Goal: Task Accomplishment & Management: Use online tool/utility

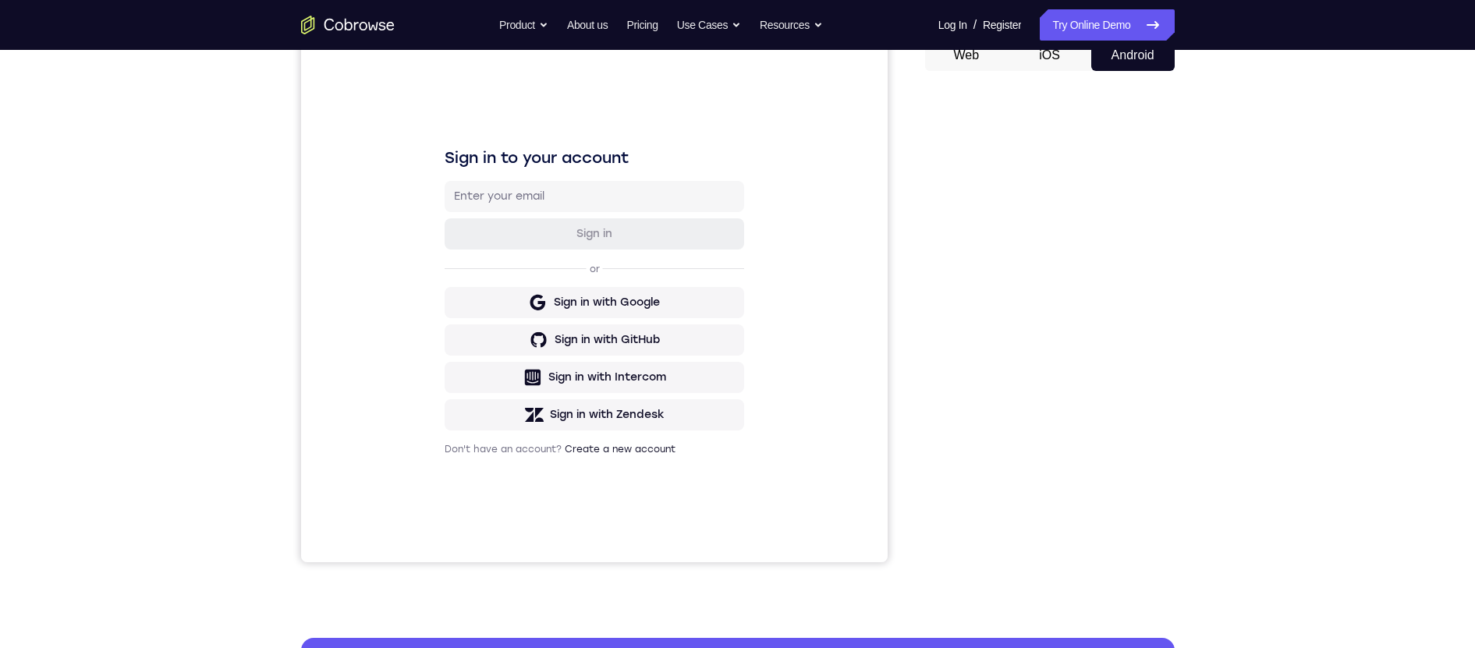
scroll to position [79, 0]
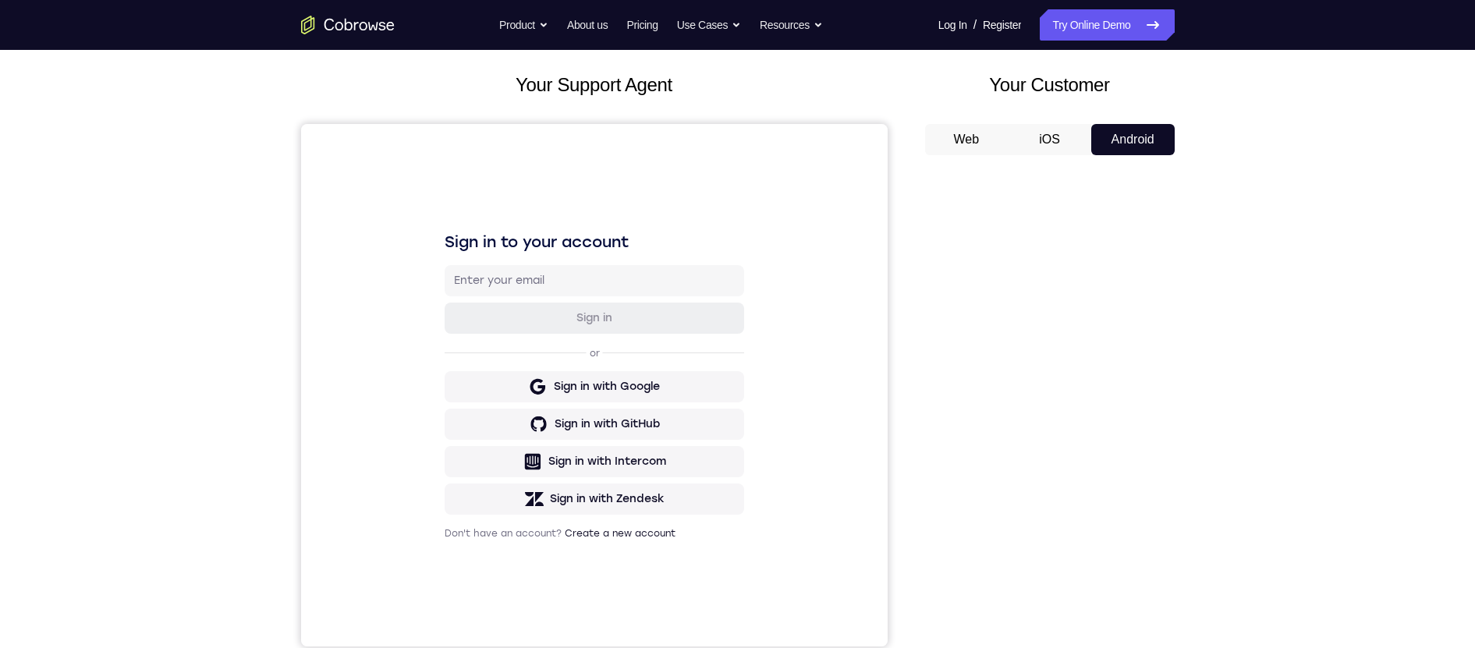
click at [1203, 279] on div "Your Support Agent Your Customer Web iOS Android Next Steps We’d be happy to gi…" at bounding box center [738, 485] width 999 height 1029
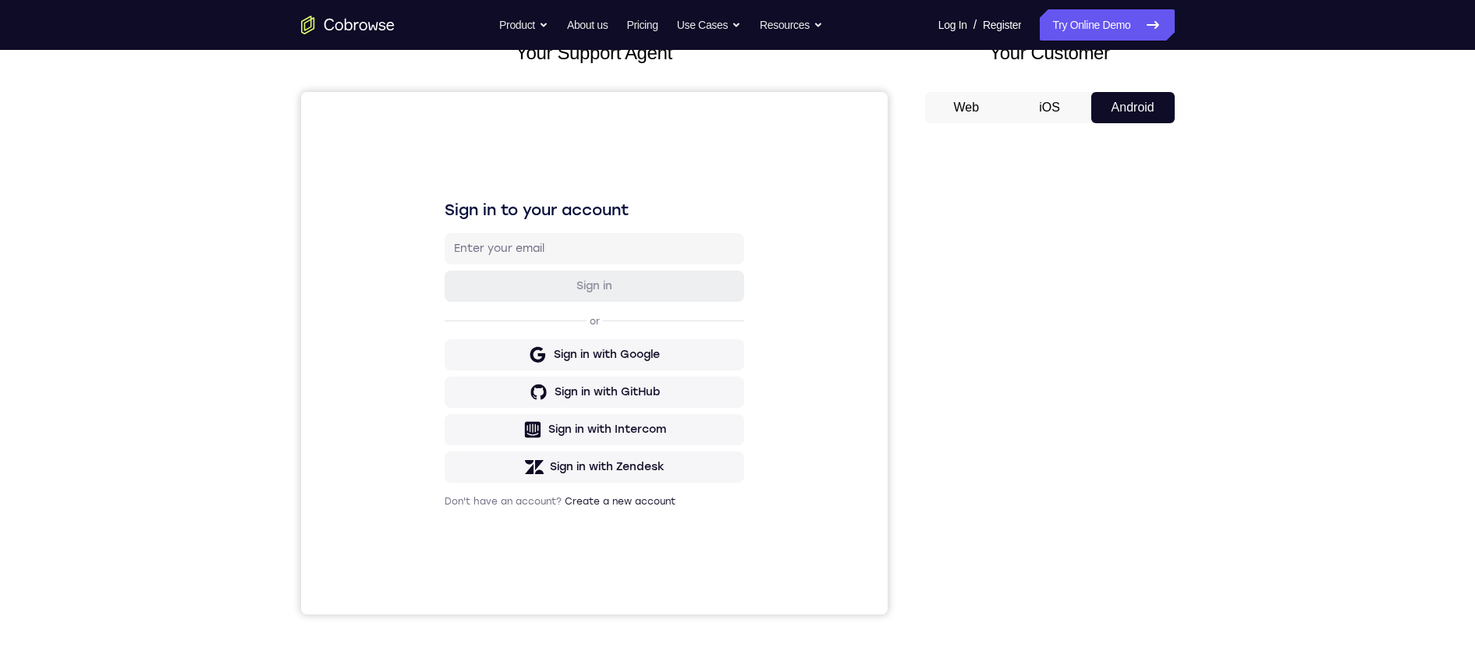
scroll to position [156, 0]
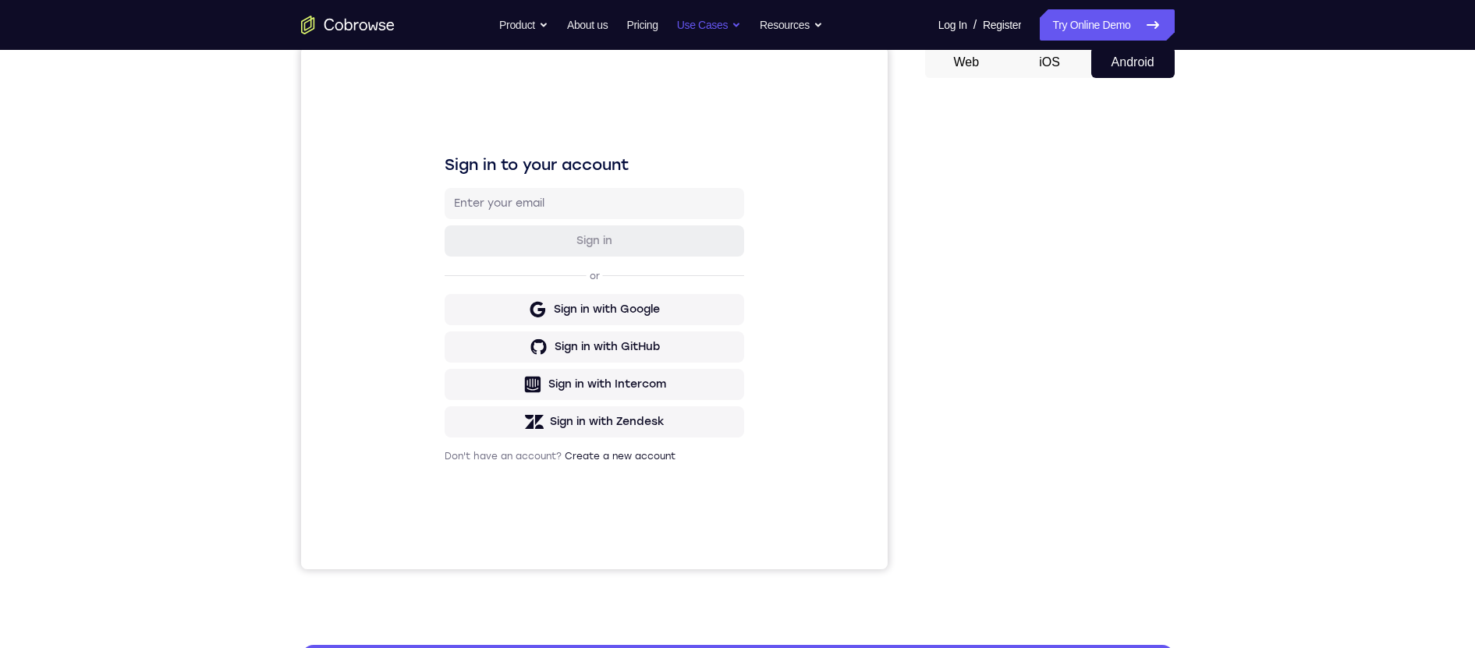
click at [1095, 37] on link "Try Online Demo" at bounding box center [1107, 24] width 134 height 31
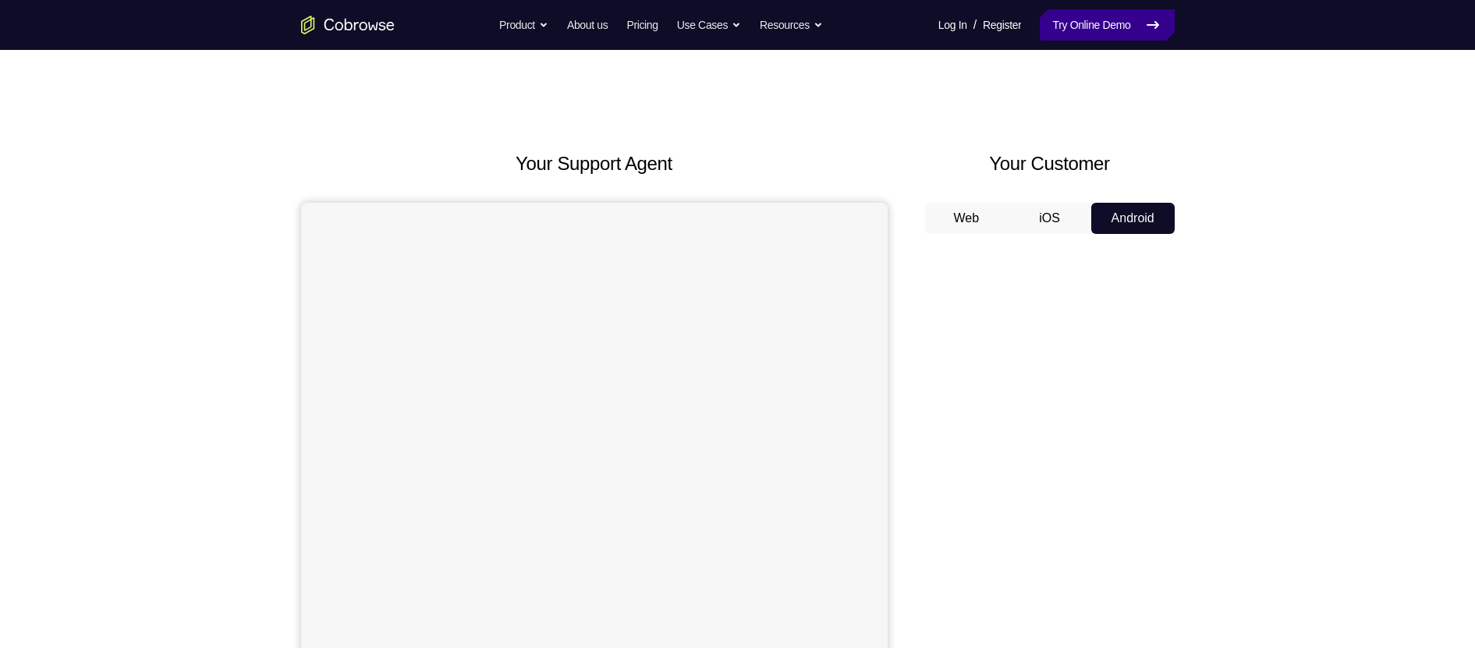
click at [1092, 31] on link "Try Online Demo" at bounding box center [1107, 24] width 134 height 31
click at [1066, 229] on button "iOS" at bounding box center [1049, 218] width 83 height 31
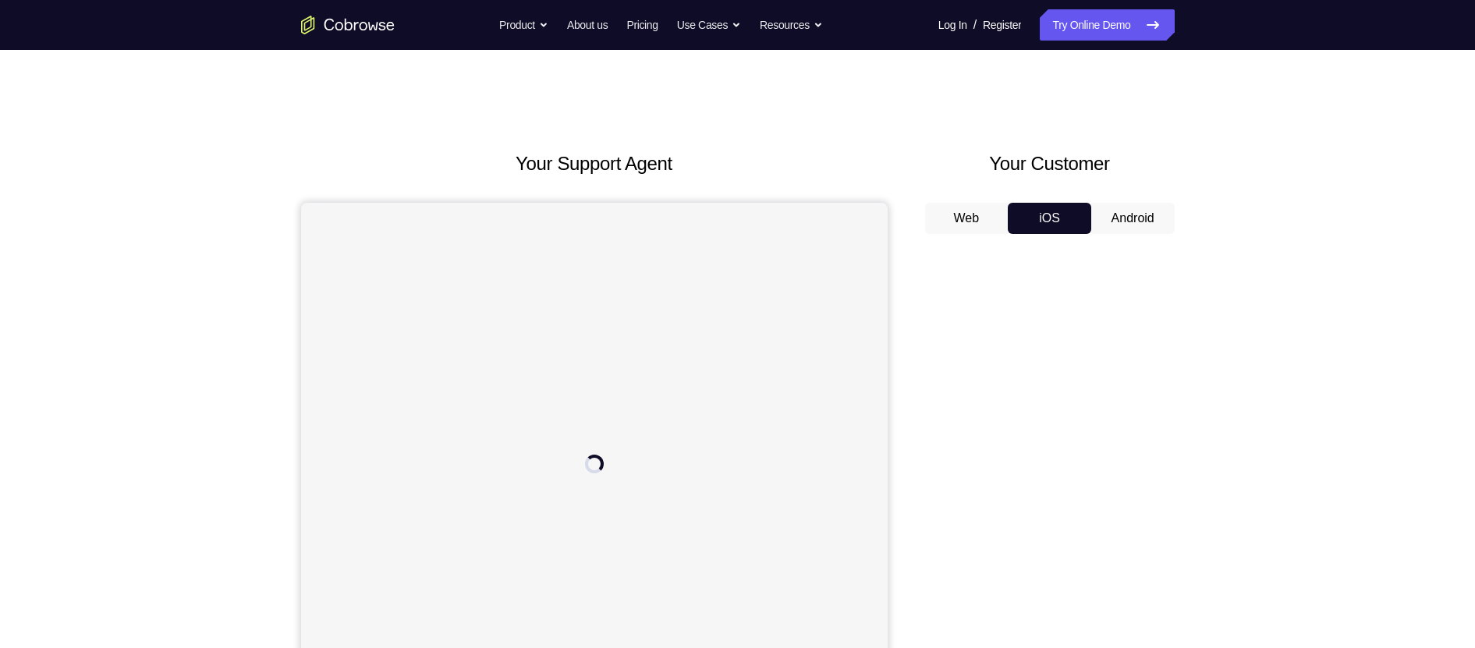
click at [1144, 211] on button "Android" at bounding box center [1133, 218] width 83 height 31
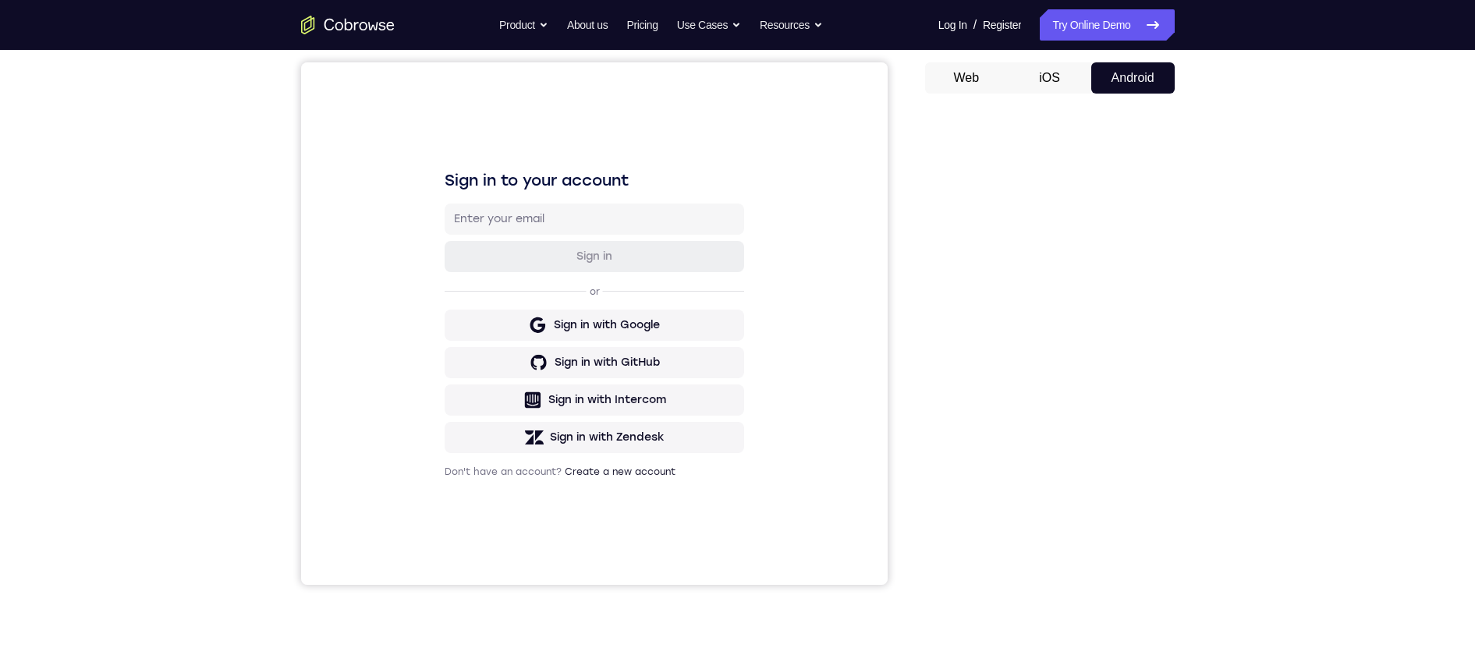
scroll to position [197, 0]
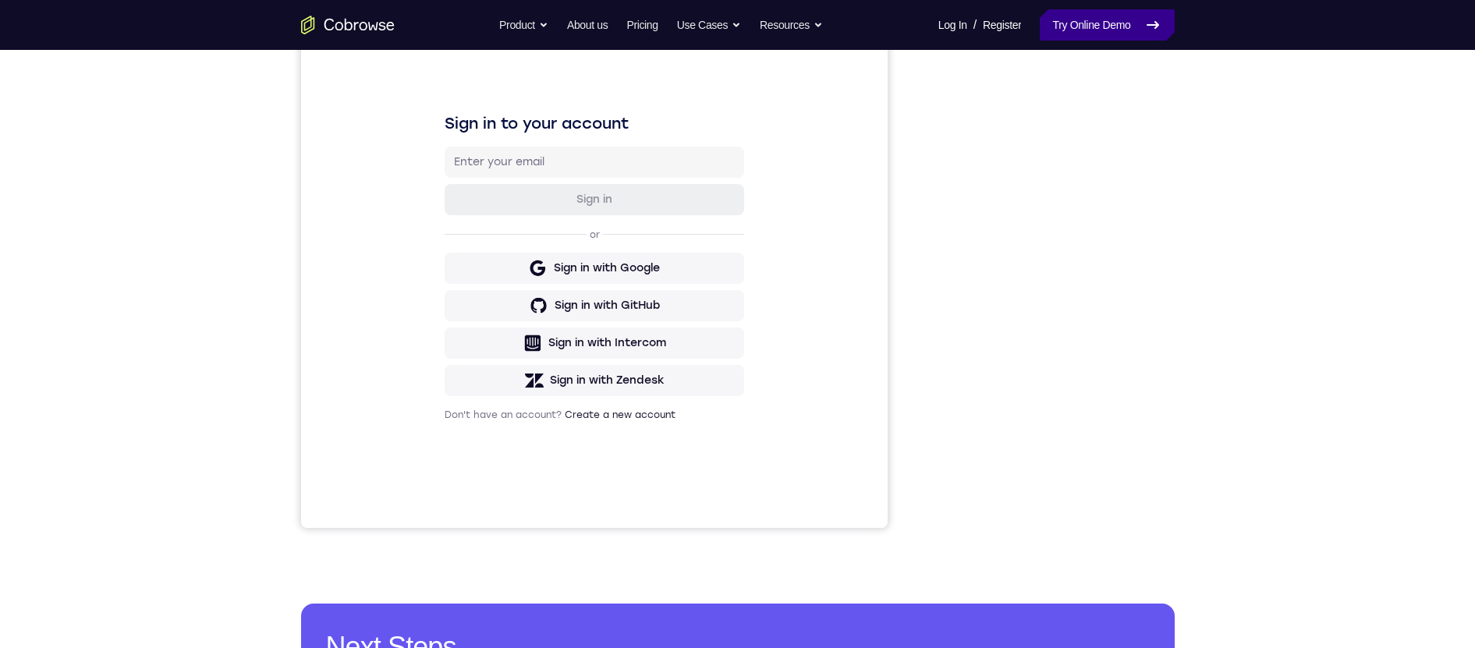
click at [1118, 24] on link "Try Online Demo" at bounding box center [1107, 24] width 134 height 31
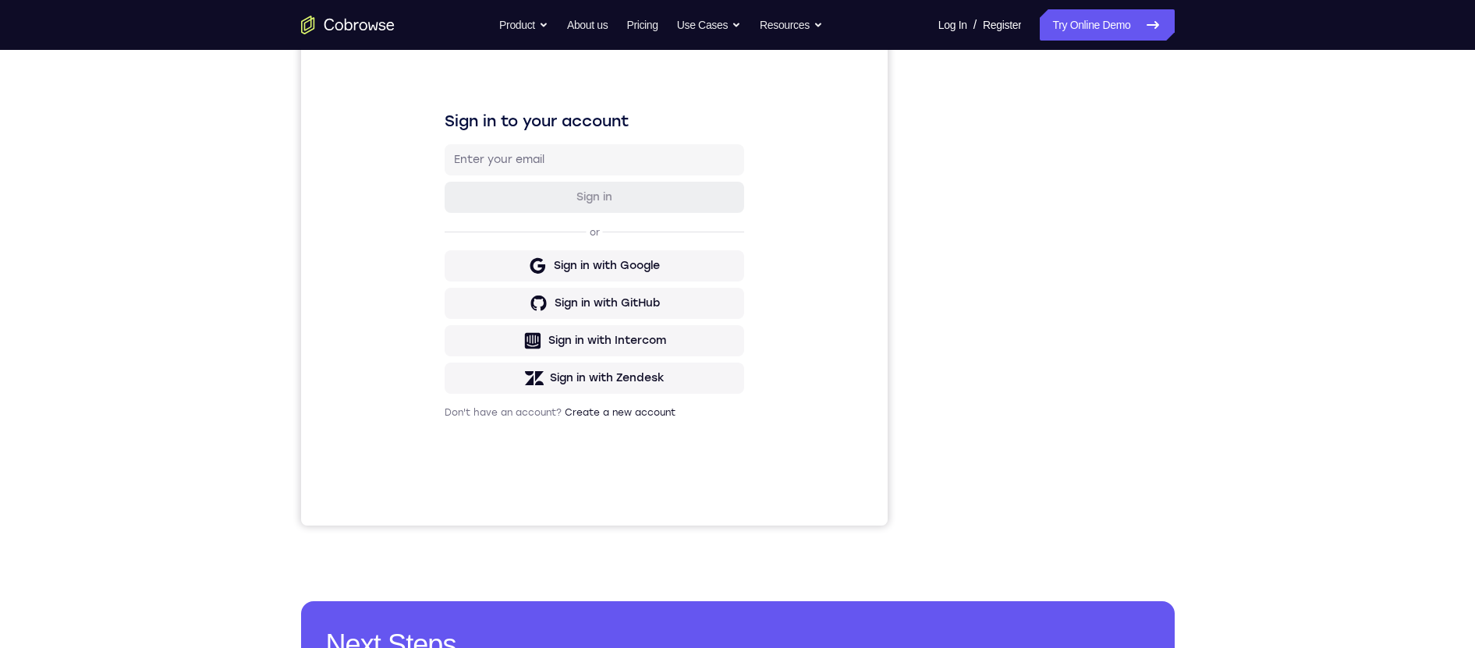
scroll to position [214, 0]
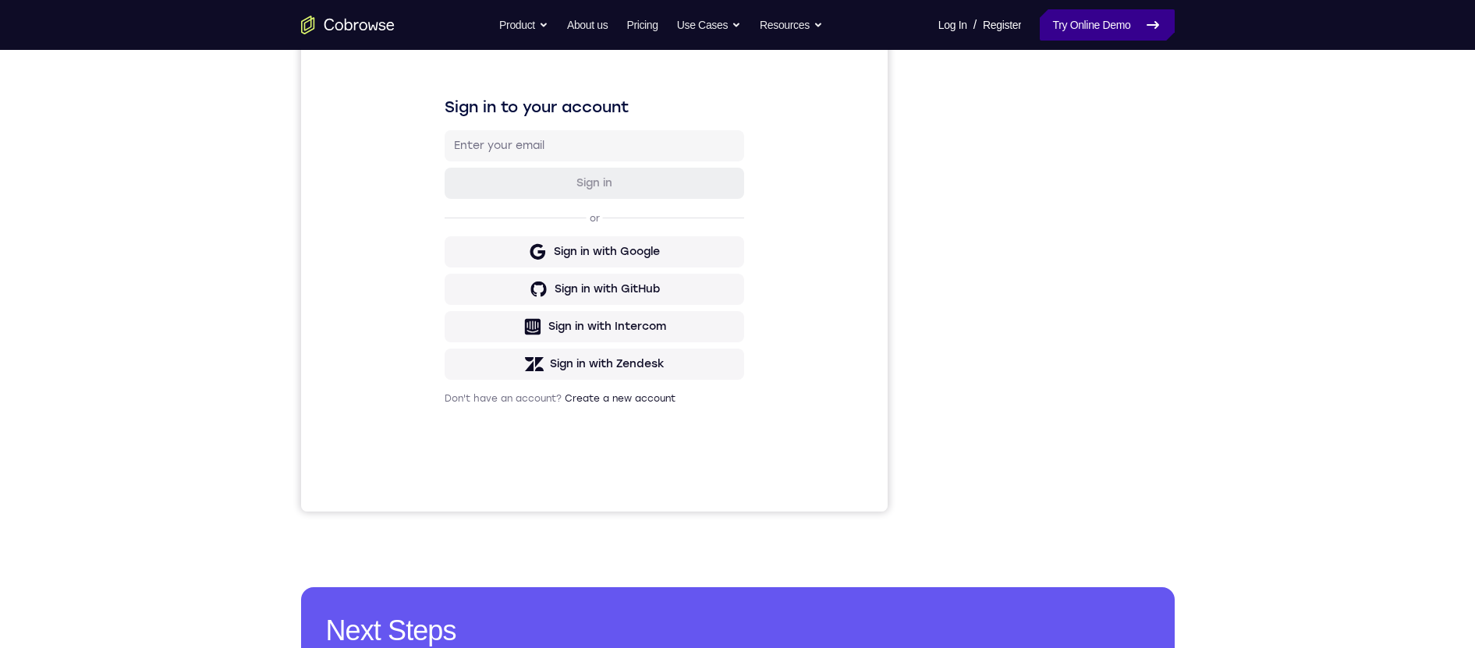
click at [1117, 34] on link "Try Online Demo" at bounding box center [1107, 24] width 134 height 31
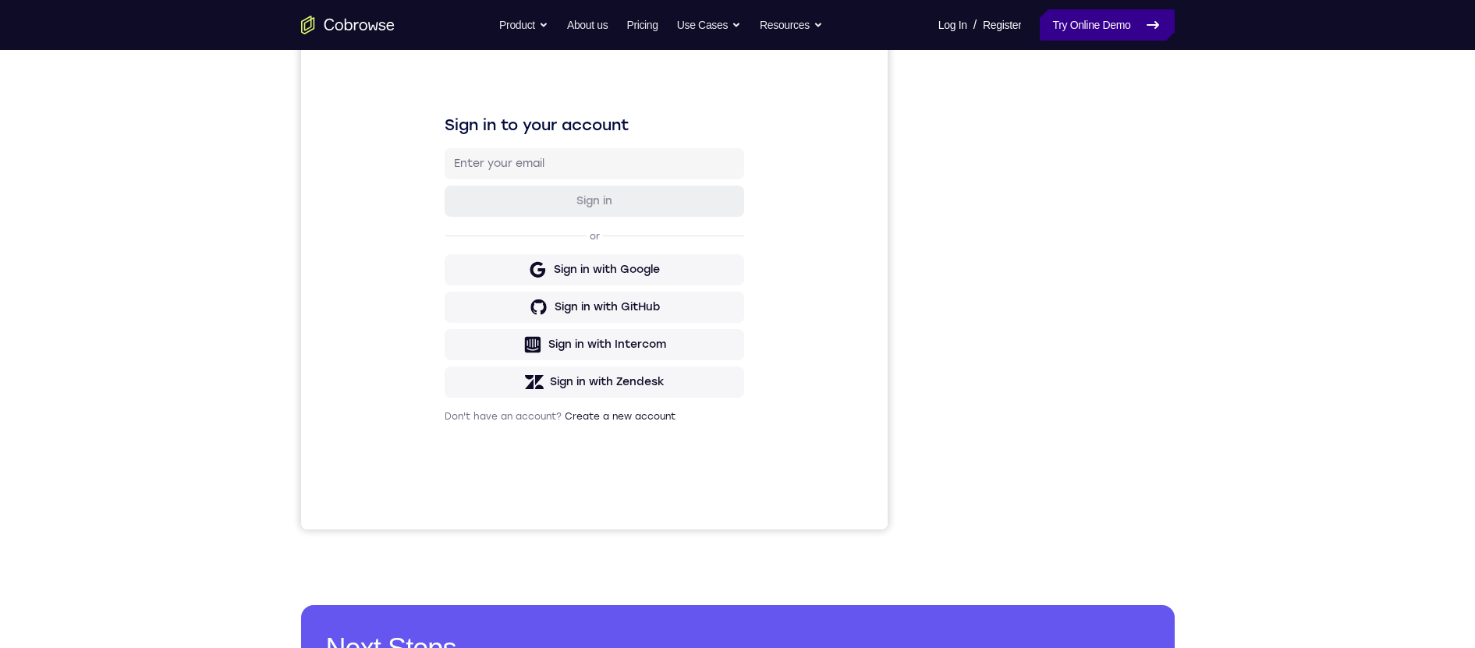
click at [1100, 31] on link "Try Online Demo" at bounding box center [1107, 24] width 134 height 31
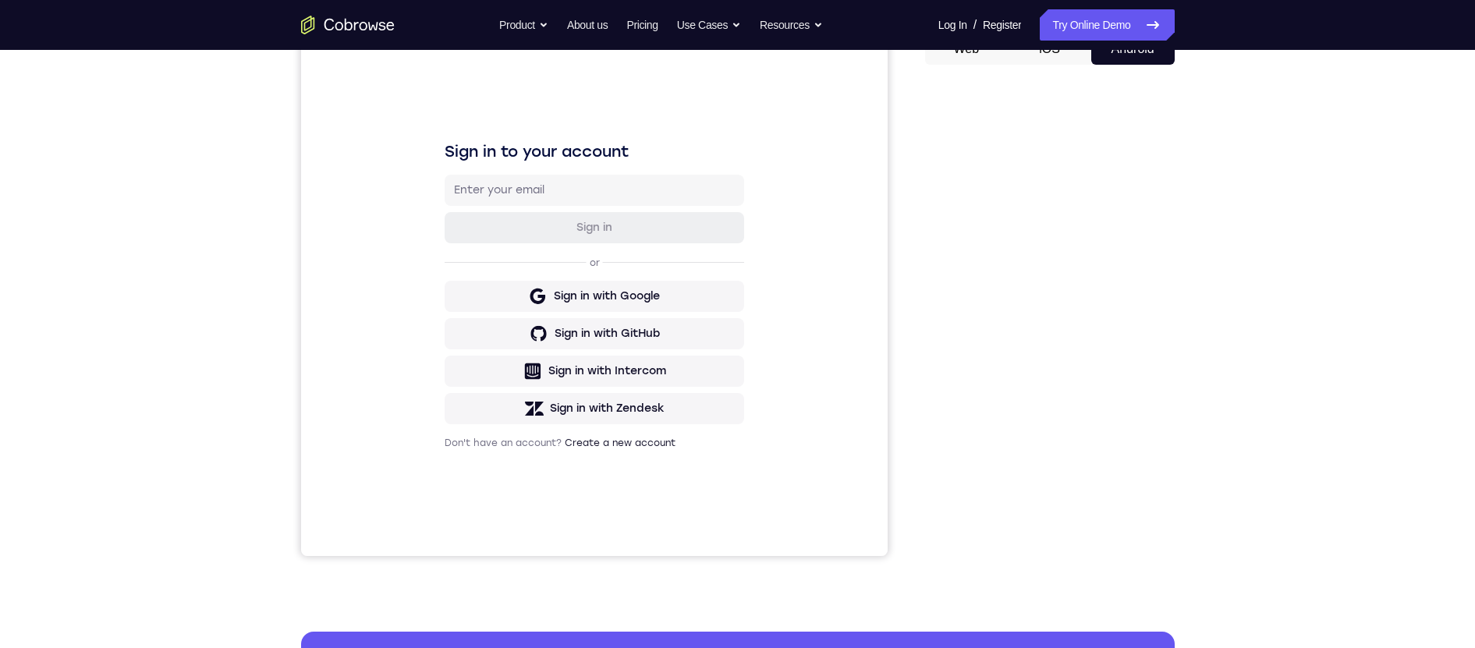
scroll to position [183, 0]
